Goal: Task Accomplishment & Management: Manage account settings

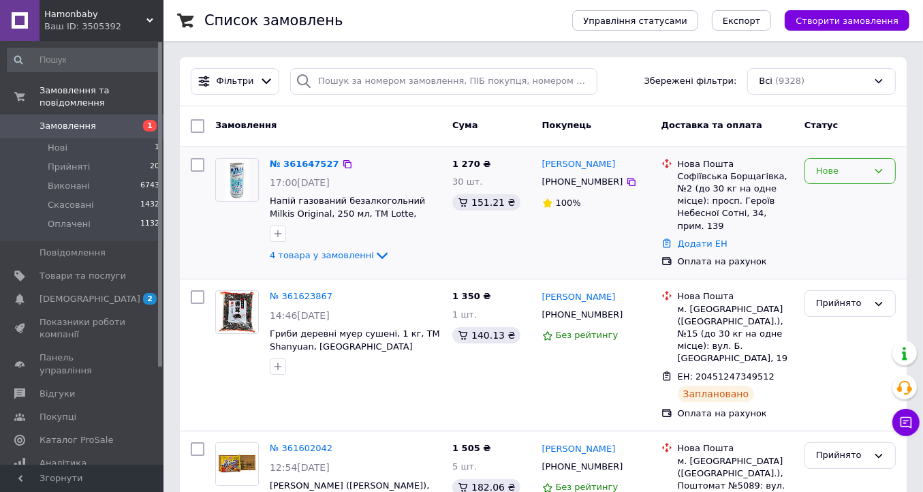
click at [851, 170] on div "Нове" at bounding box center [842, 171] width 52 height 14
click at [844, 194] on li "Прийнято" at bounding box center [851, 199] width 90 height 25
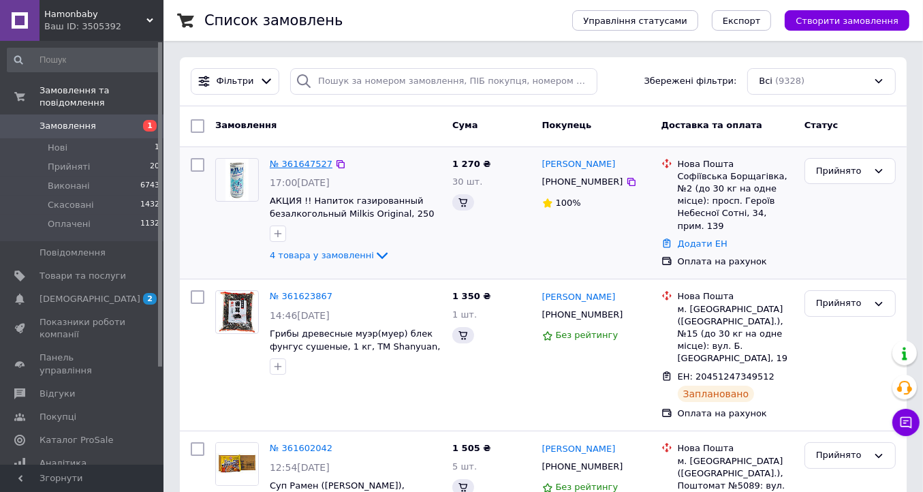
click at [303, 167] on link "№ 361647527" at bounding box center [301, 164] width 63 height 10
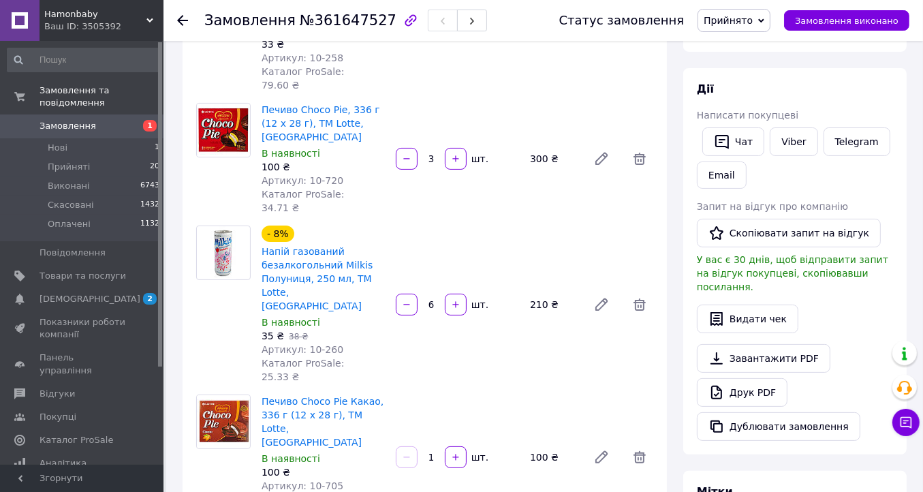
scroll to position [204, 0]
click at [756, 378] on link "Друк PDF" at bounding box center [742, 392] width 91 height 29
click at [761, 380] on link "Друк PDF" at bounding box center [742, 392] width 91 height 29
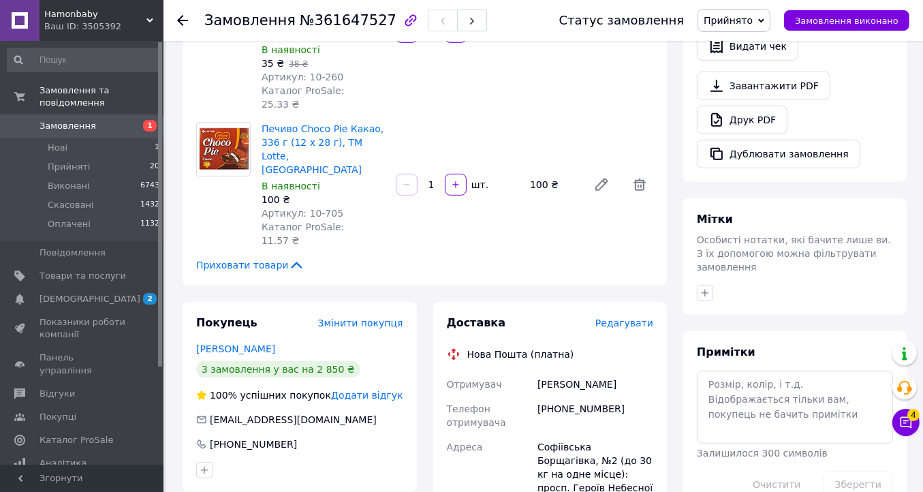
click at [586, 397] on div "[PHONE_NUMBER]" at bounding box center [595, 416] width 121 height 38
copy div "380734206434"
click at [908, 424] on icon at bounding box center [907, 423] width 14 height 14
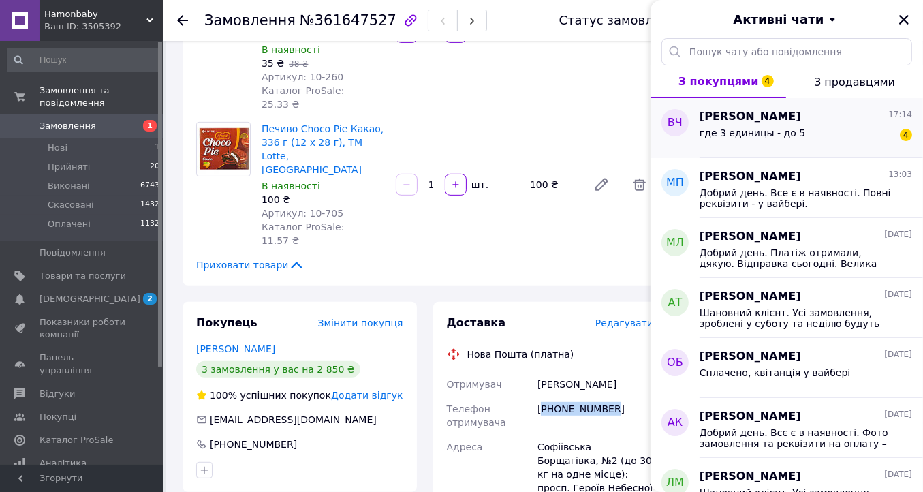
click at [844, 115] on div "[PERSON_NAME] 17:14" at bounding box center [806, 117] width 213 height 16
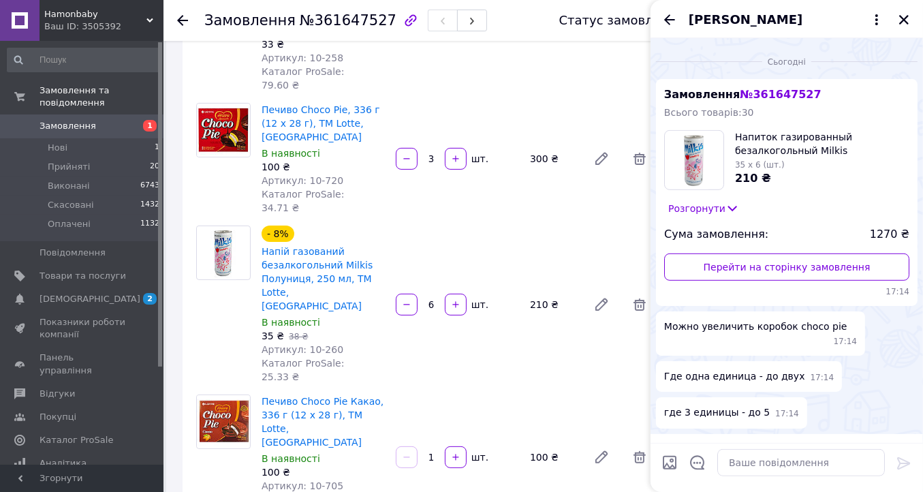
scroll to position [136, 0]
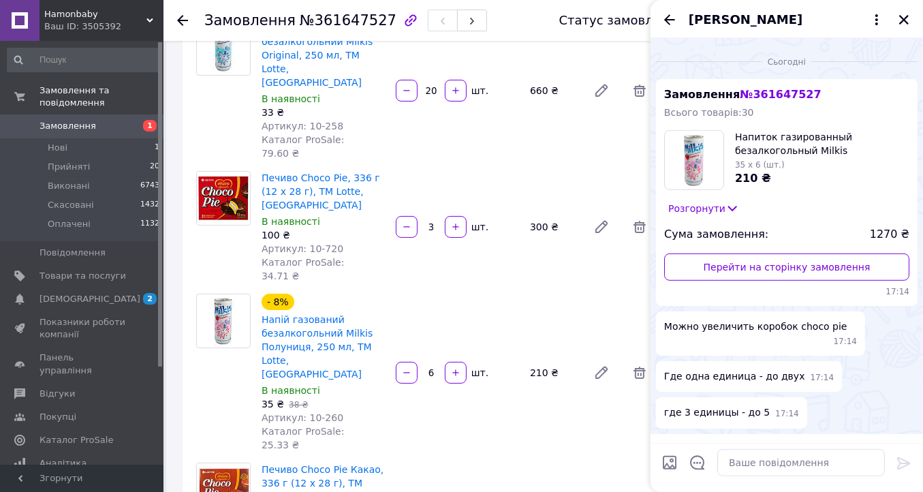
click at [904, 452] on icon at bounding box center [906, 458] width 12 height 12
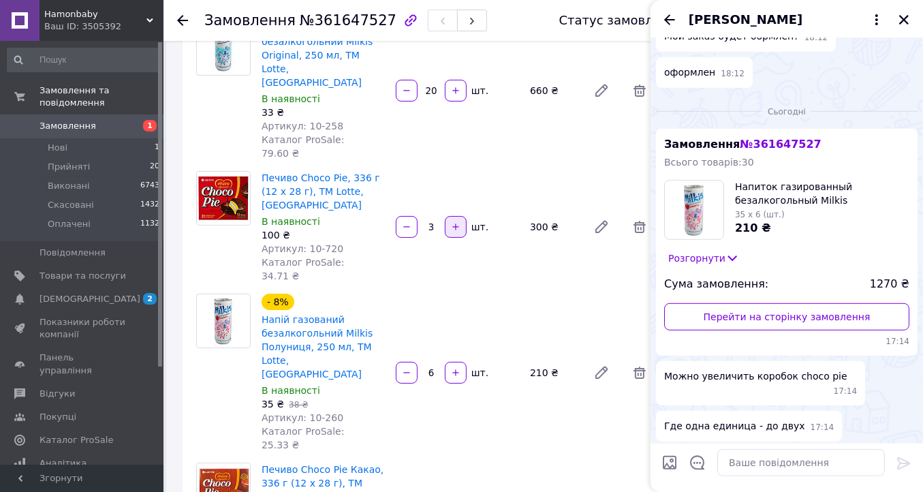
click at [450, 216] on button "button" at bounding box center [456, 227] width 22 height 22
type input "5"
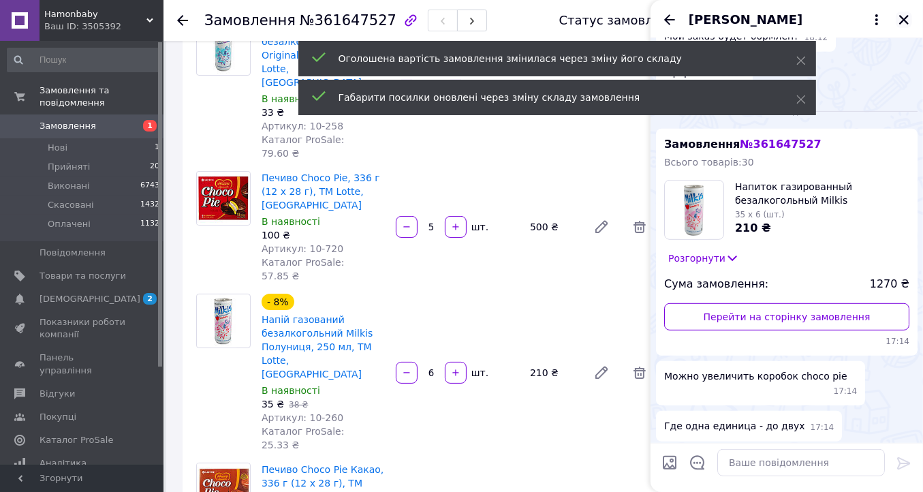
click at [904, 22] on icon "Закрити" at bounding box center [904, 20] width 12 height 12
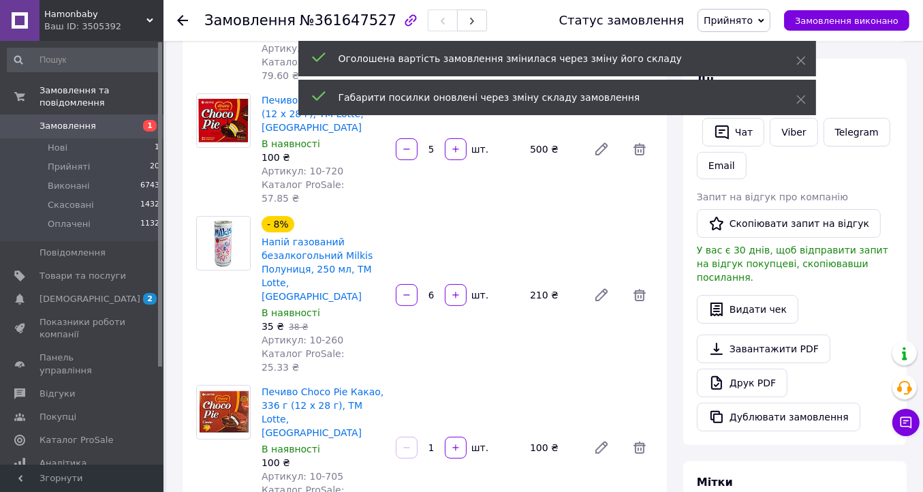
scroll to position [273, 0]
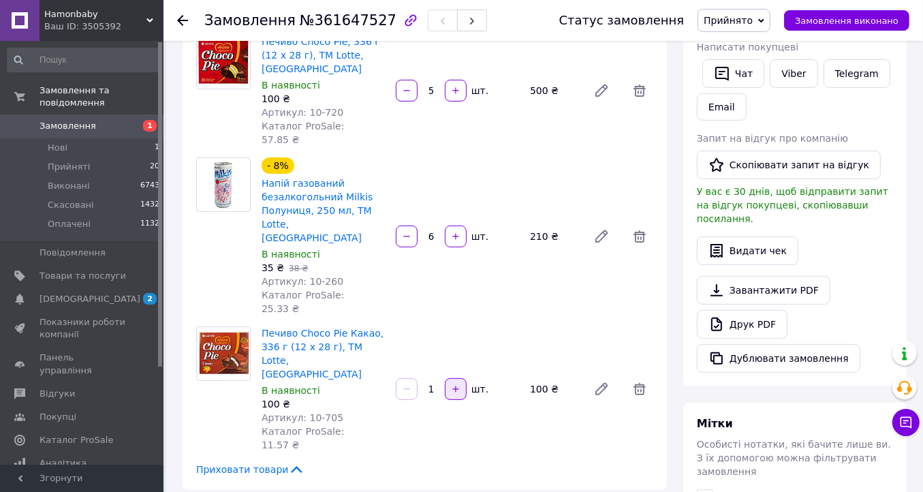
click at [459, 378] on button "button" at bounding box center [456, 389] width 22 height 22
type input "2"
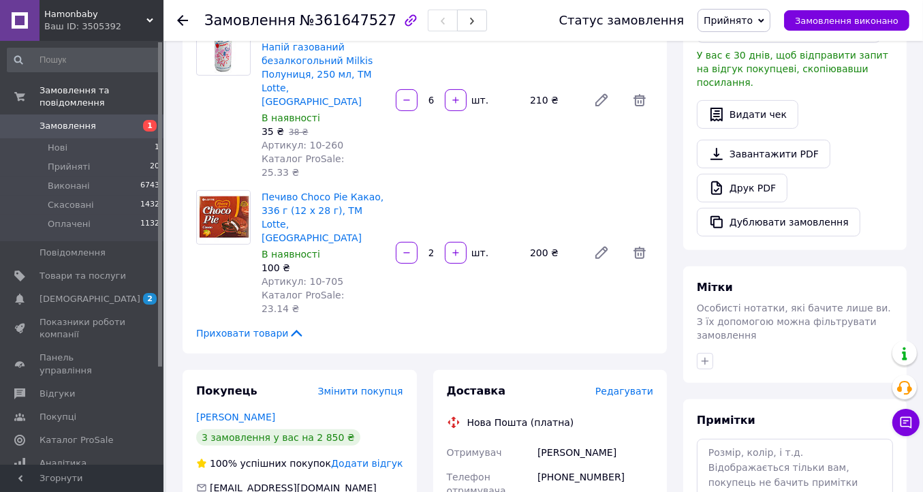
scroll to position [750, 0]
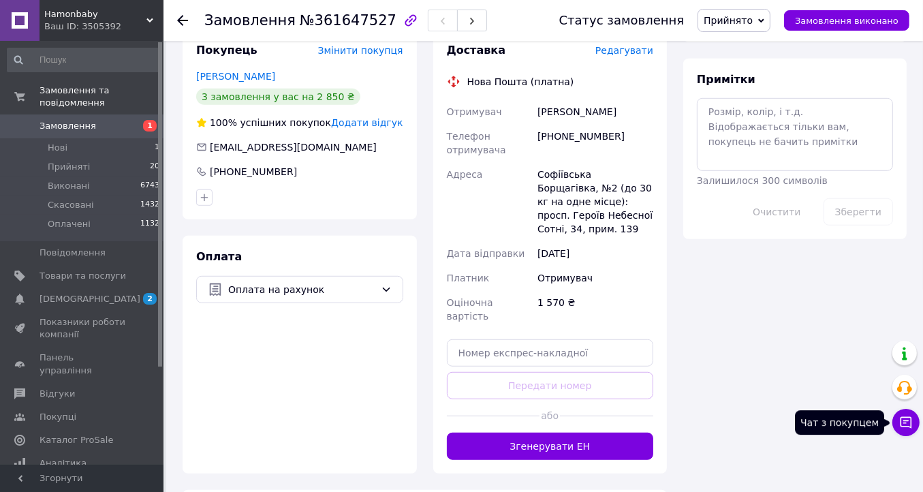
click at [911, 425] on icon at bounding box center [907, 423] width 12 height 12
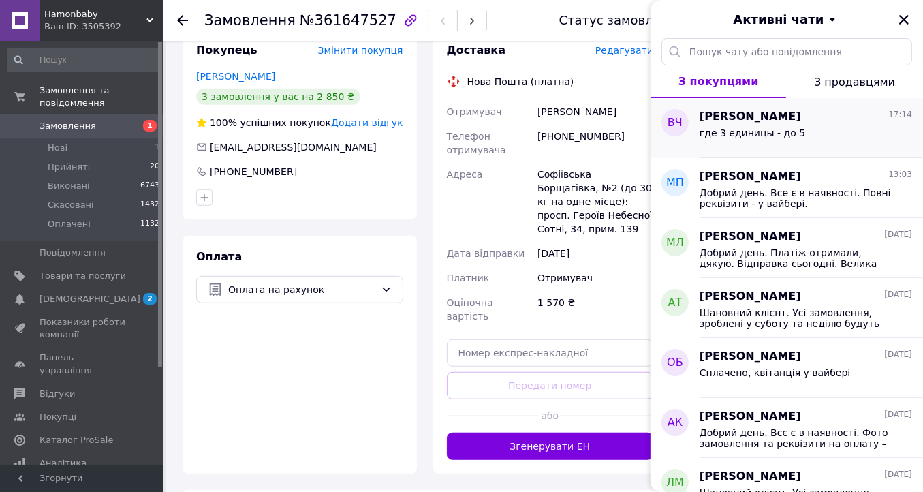
click at [831, 128] on div "где 3 единицы - до 5" at bounding box center [806, 136] width 213 height 22
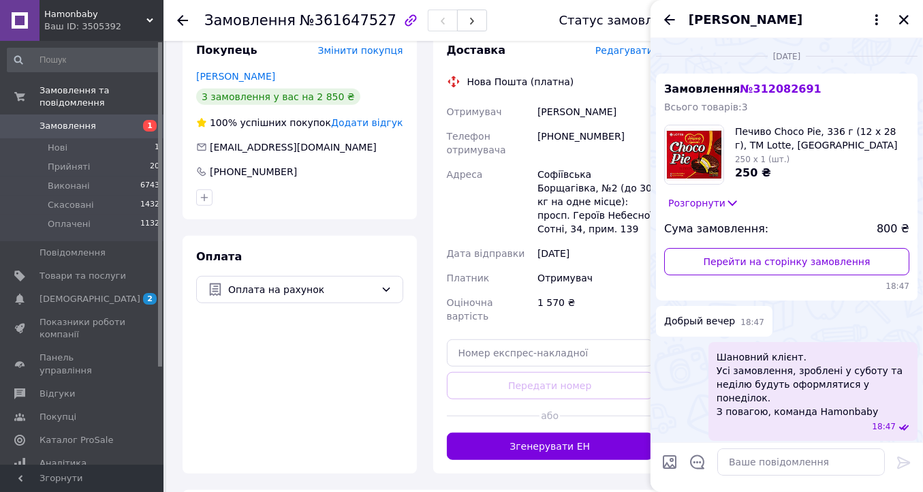
scroll to position [601, 0]
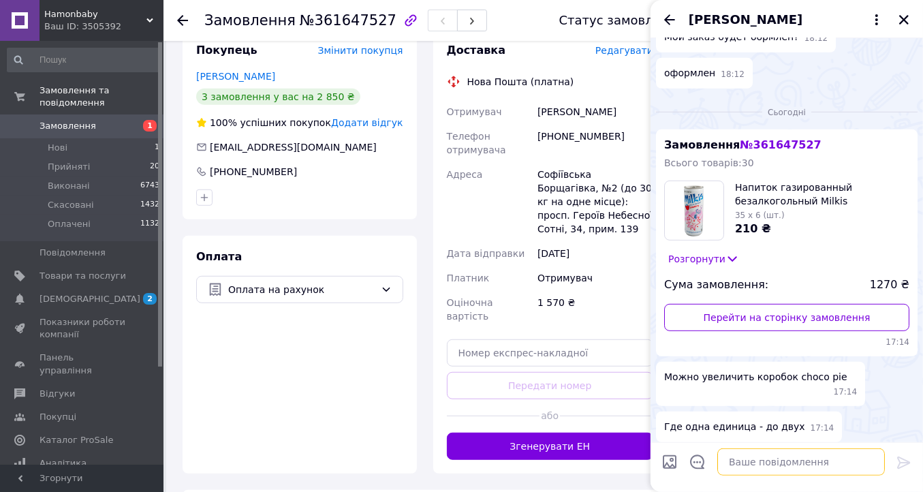
click at [812, 461] on textarea at bounding box center [802, 461] width 168 height 27
paste textarea "Добрий день. Всє є в наявності. Фото замовлення та реквізити на оплату – у вайб…"
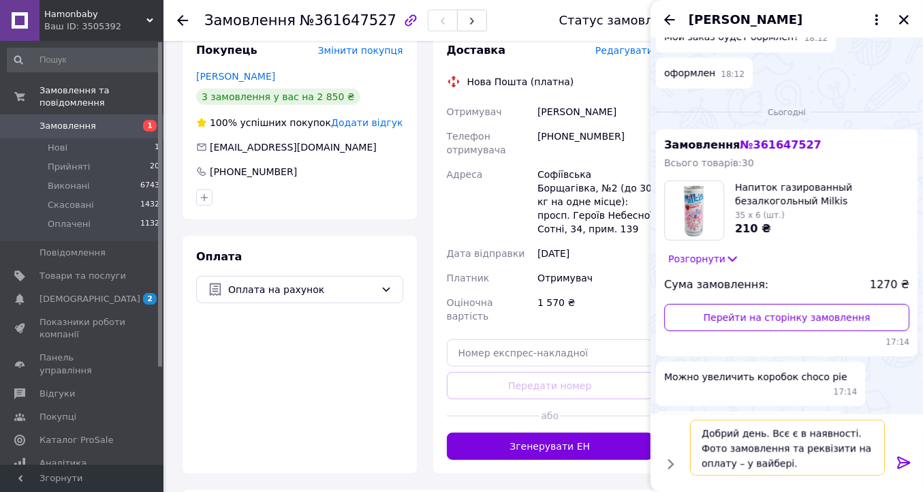
type textarea "Добрий день. Всє є в наявності. Фото замовлення та реквізити на оплату – у вайб…"
click at [900, 465] on icon at bounding box center [904, 463] width 16 height 16
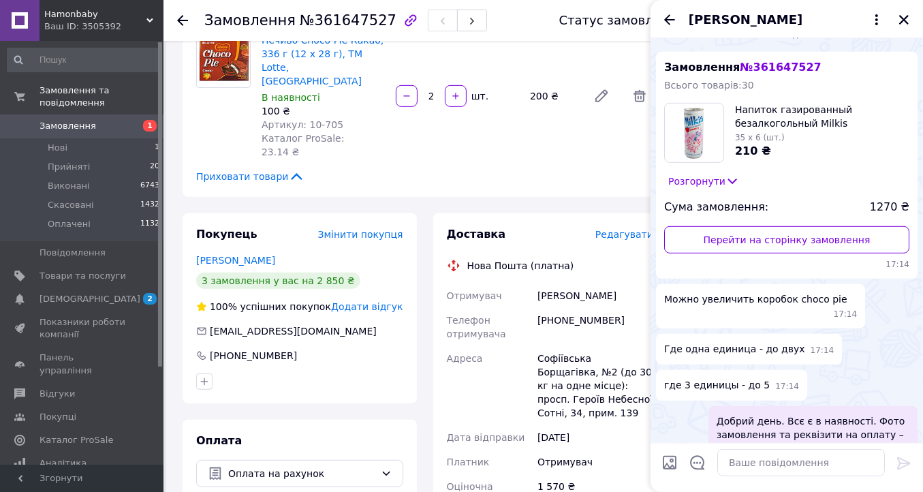
scroll to position [545, 0]
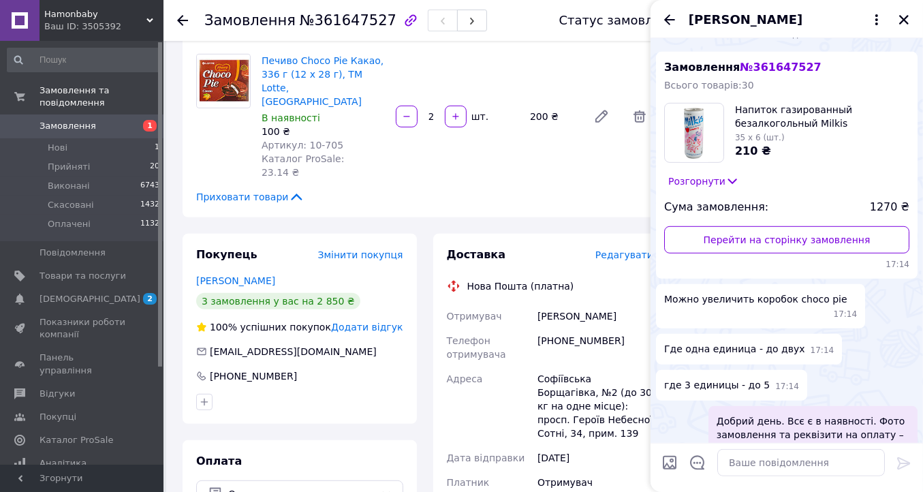
click at [182, 19] on icon at bounding box center [182, 20] width 11 height 11
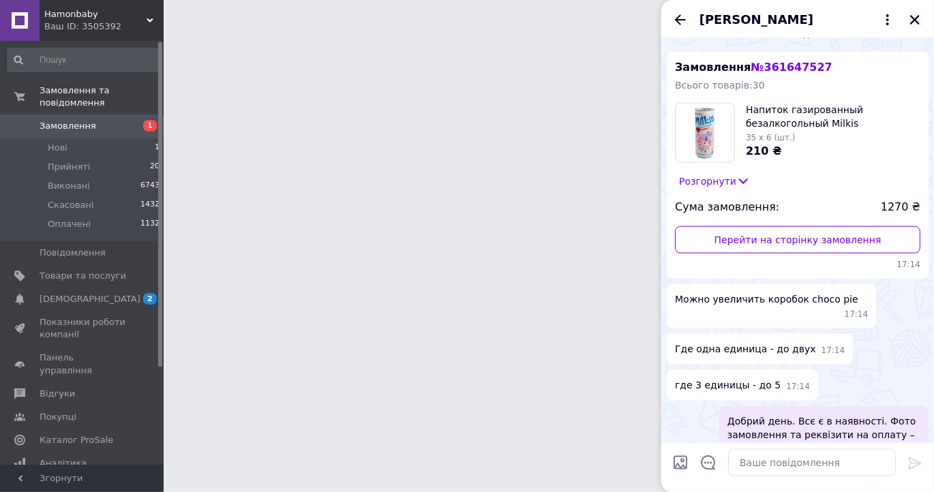
click at [916, 25] on icon "Закрити" at bounding box center [914, 20] width 12 height 12
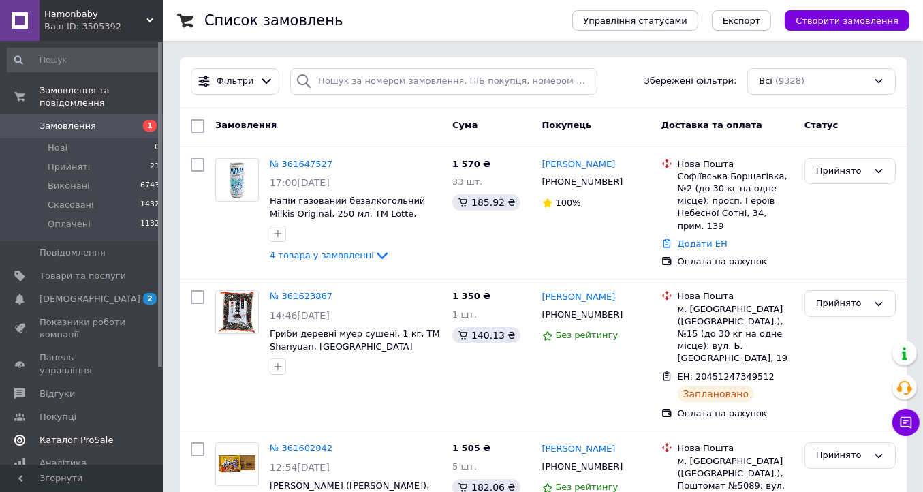
click at [91, 434] on span "Каталог ProSale" at bounding box center [77, 440] width 74 height 12
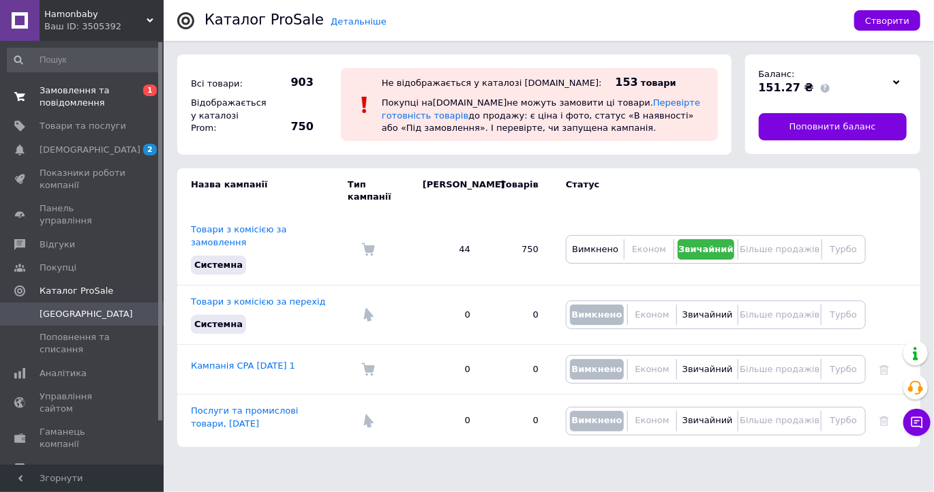
click at [85, 97] on span "Замовлення та повідомлення" at bounding box center [83, 97] width 87 height 25
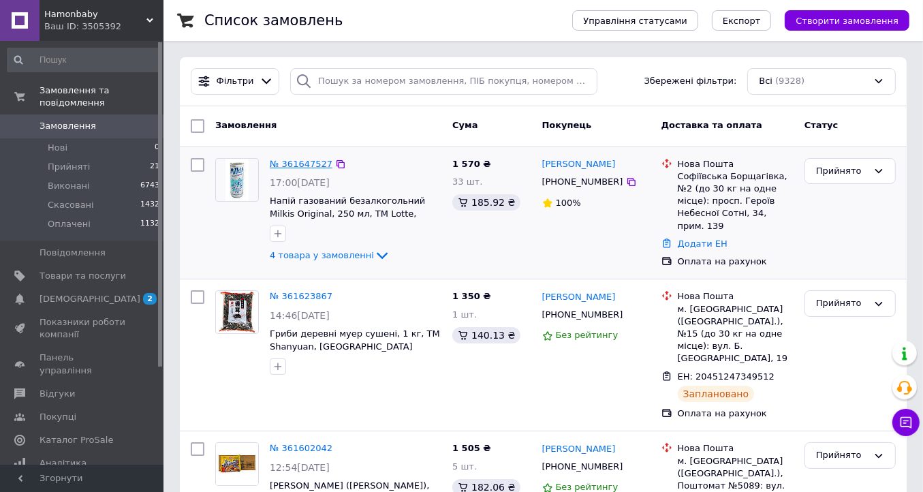
click at [302, 164] on link "№ 361647527" at bounding box center [301, 164] width 63 height 10
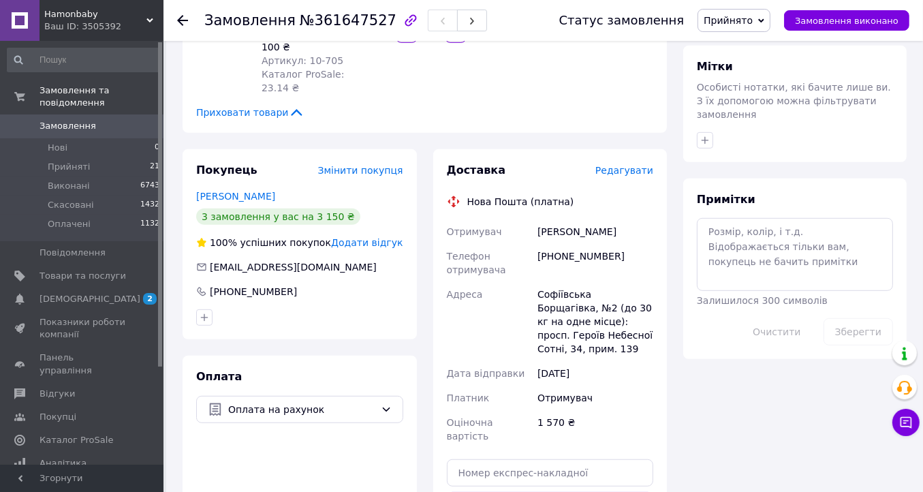
scroll to position [818, 0]
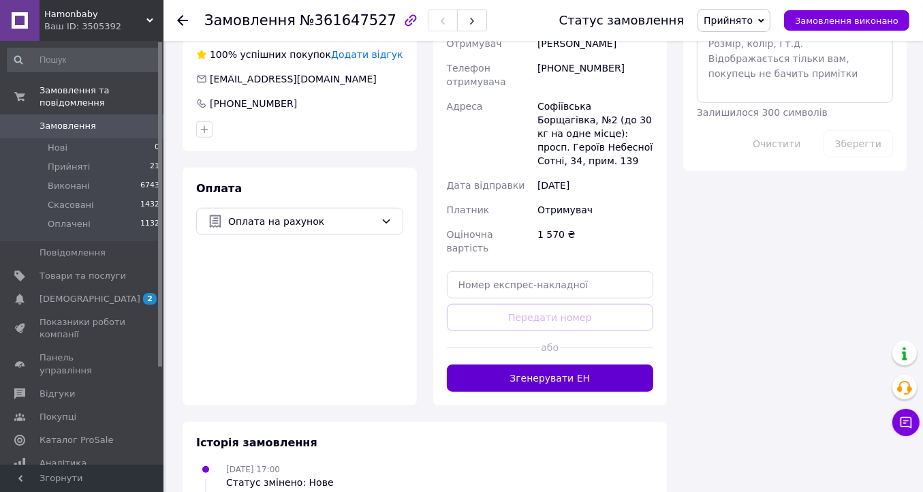
click at [525, 365] on button "Згенерувати ЕН" at bounding box center [550, 378] width 207 height 27
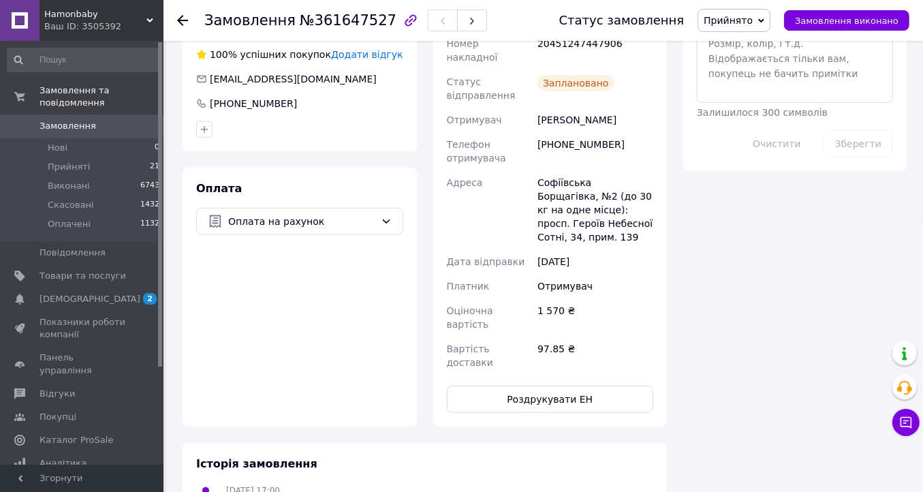
click at [183, 21] on icon at bounding box center [182, 20] width 11 height 11
